Goal: Check status

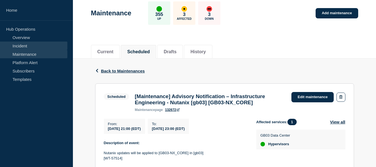
scroll to position [28, 0]
click at [33, 46] on link "Incident" at bounding box center [33, 45] width 67 height 8
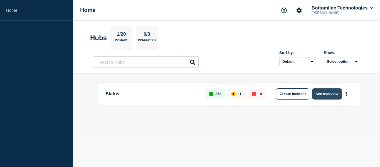
click at [334, 96] on button "See overview" at bounding box center [326, 93] width 29 height 11
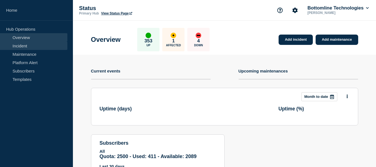
click at [29, 45] on link "Incident" at bounding box center [33, 45] width 67 height 8
